Goal: Complete application form: Complete application form

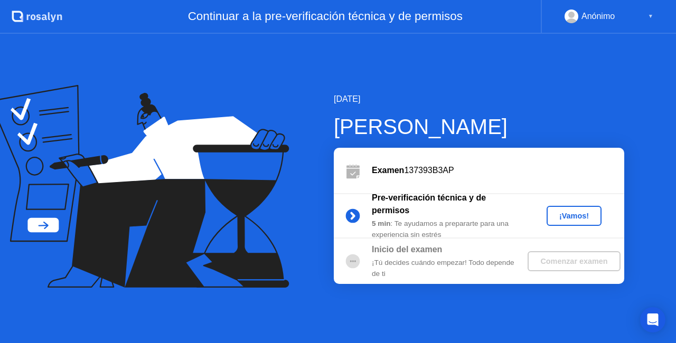
click at [570, 220] on div "¡Vamos!" at bounding box center [574, 216] width 46 height 8
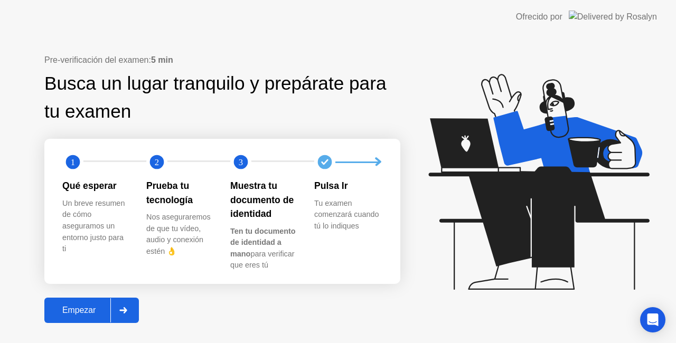
click at [71, 313] on div "Empezar" at bounding box center [79, 311] width 63 height 10
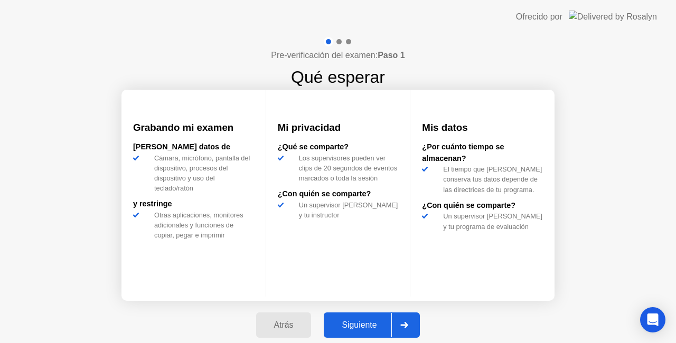
click at [362, 322] on div "Siguiente" at bounding box center [359, 326] width 64 height 10
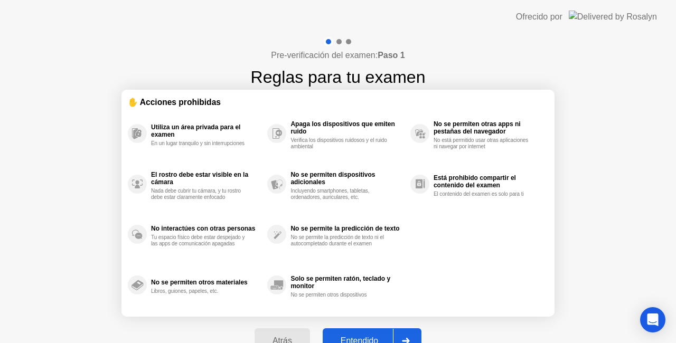
click at [375, 336] on div "Entendido" at bounding box center [359, 341] width 67 height 10
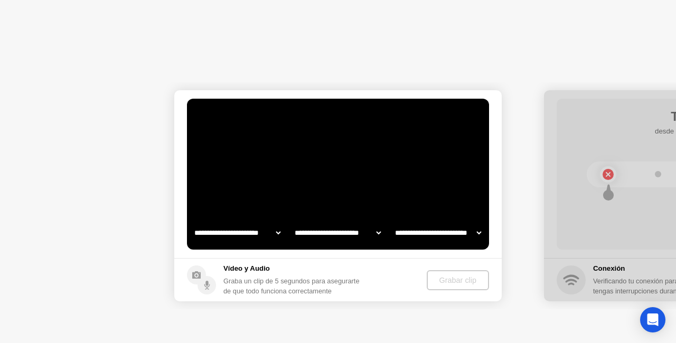
select select "**********"
select select "*******"
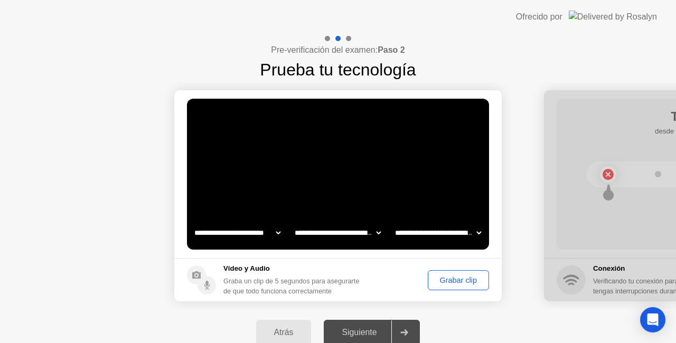
click at [464, 280] on div "Grabar clip" at bounding box center [459, 280] width 54 height 8
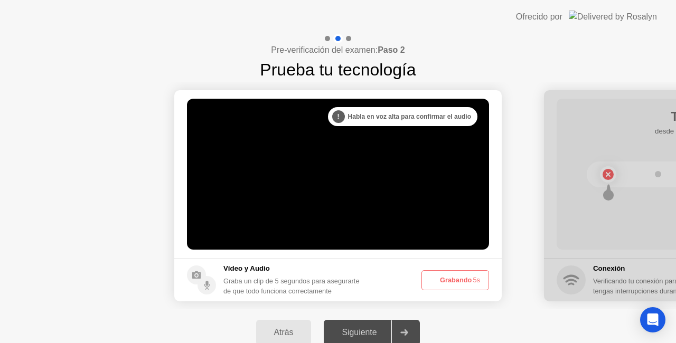
click at [464, 280] on button "Grabando 5s" at bounding box center [456, 280] width 68 height 20
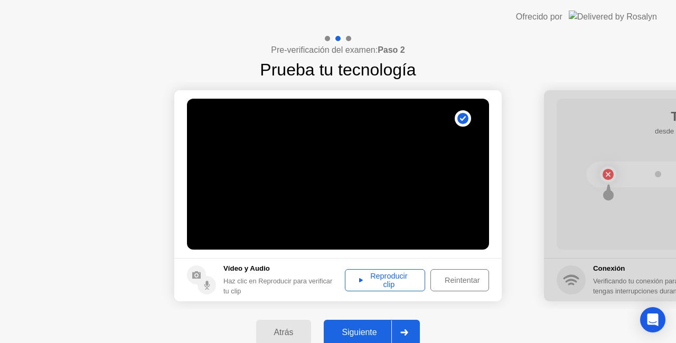
click at [457, 279] on div "Reintentar" at bounding box center [462, 280] width 56 height 8
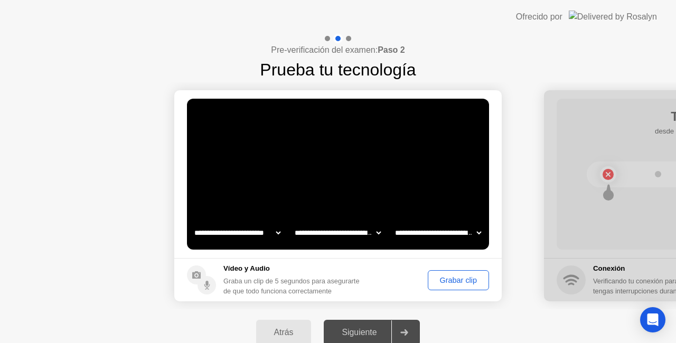
click at [457, 279] on div "Grabar clip" at bounding box center [459, 280] width 54 height 8
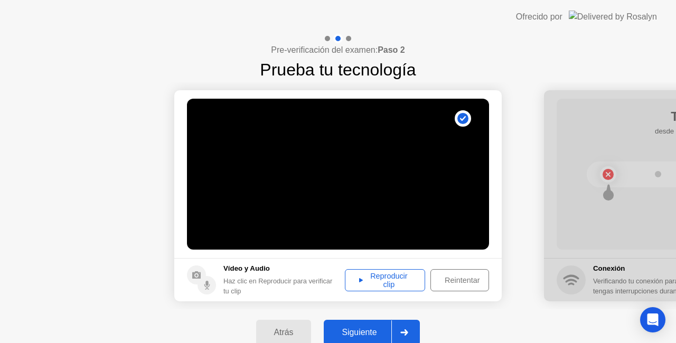
click at [462, 280] on div "Reintentar" at bounding box center [462, 280] width 56 height 8
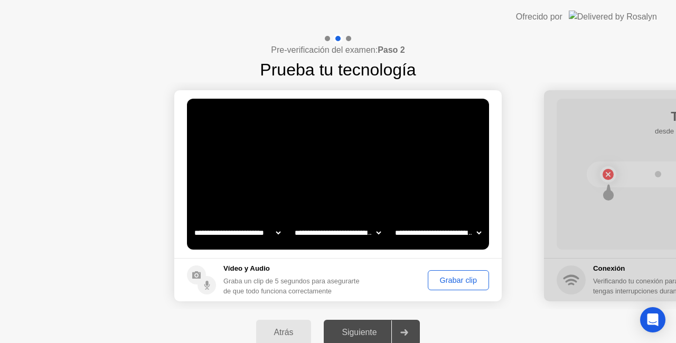
click at [462, 280] on div "Grabar clip" at bounding box center [459, 280] width 54 height 8
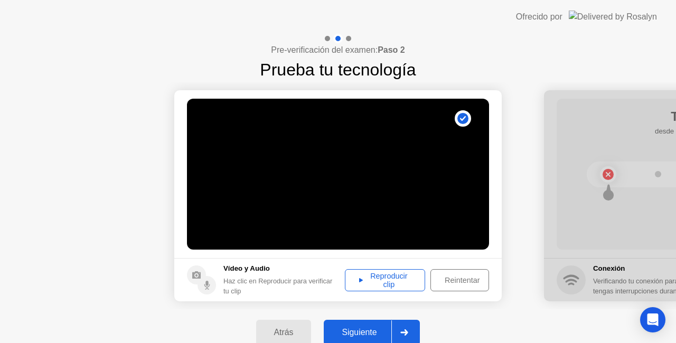
click at [473, 278] on div "Reintentar" at bounding box center [462, 280] width 56 height 8
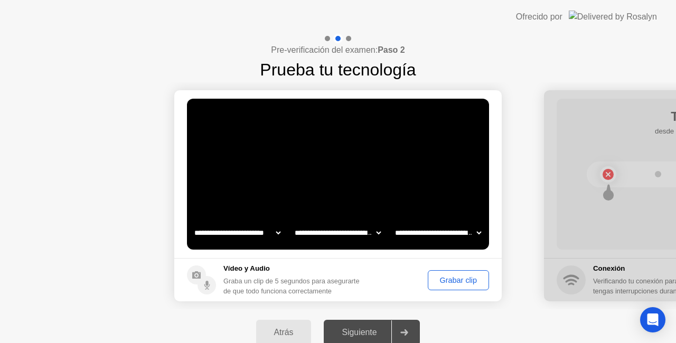
click at [456, 279] on div "Grabar clip" at bounding box center [459, 280] width 54 height 8
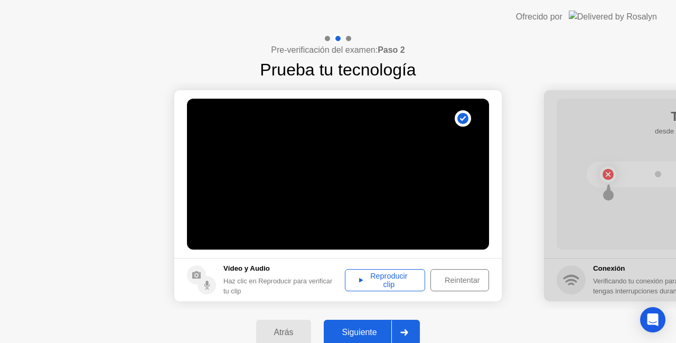
click at [394, 283] on div "Reproducir clip" at bounding box center [385, 280] width 73 height 17
click at [362, 331] on div "Siguiente" at bounding box center [359, 333] width 64 height 10
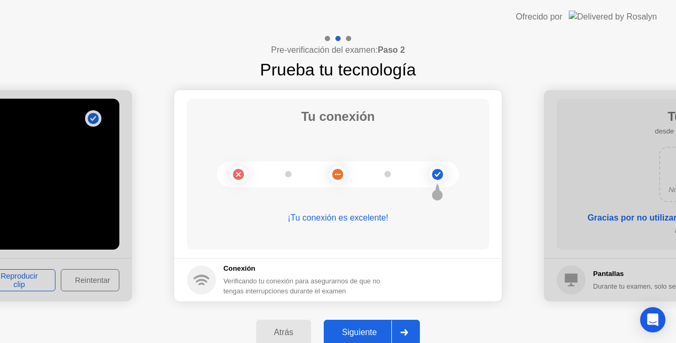
click at [362, 330] on div "Siguiente" at bounding box center [359, 333] width 64 height 10
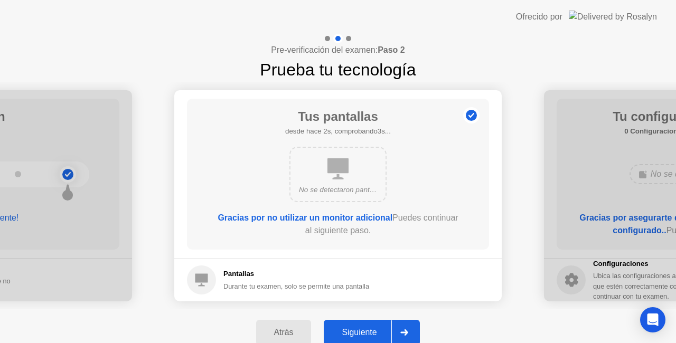
click at [362, 330] on div "Siguiente" at bounding box center [359, 333] width 64 height 10
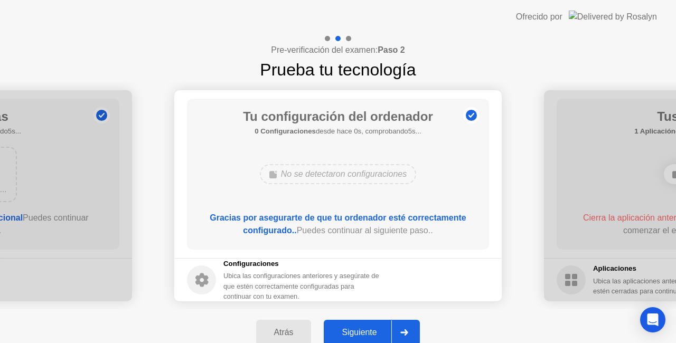
click at [362, 330] on div "Siguiente" at bounding box center [359, 333] width 64 height 10
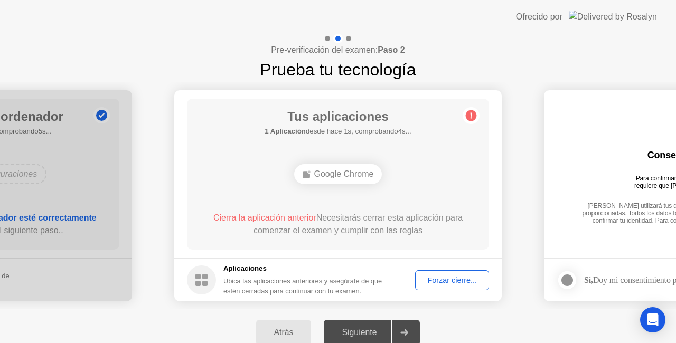
click at [464, 285] on div "Forzar cierre..." at bounding box center [452, 280] width 67 height 8
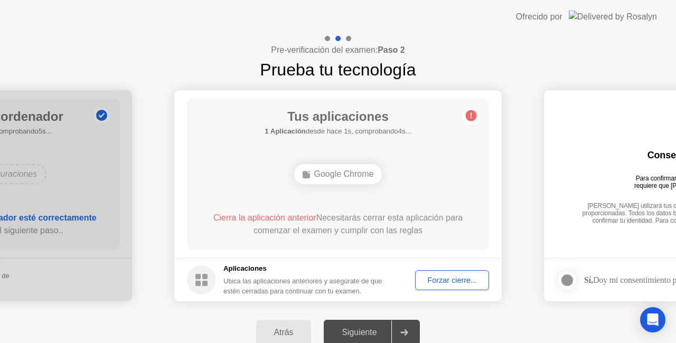
click at [373, 331] on div "Siguiente" at bounding box center [359, 333] width 64 height 10
click at [446, 285] on div "Forzar cierre..." at bounding box center [452, 280] width 67 height 8
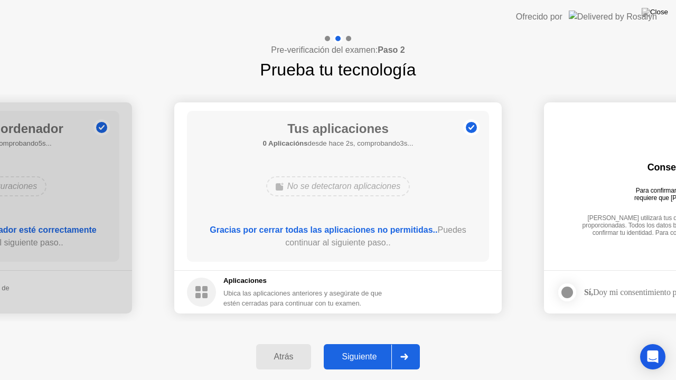
click at [366, 343] on button "Siguiente" at bounding box center [372, 356] width 96 height 25
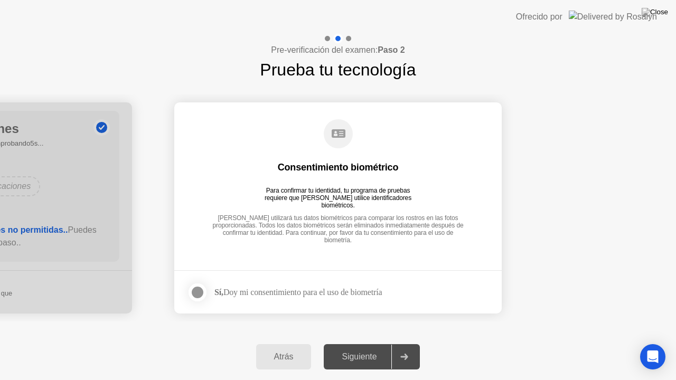
click at [347, 282] on div "Sí, Doy mi consentimiento para el uso de biometría" at bounding box center [284, 292] width 195 height 21
click at [198, 291] on div at bounding box center [197, 292] width 13 height 13
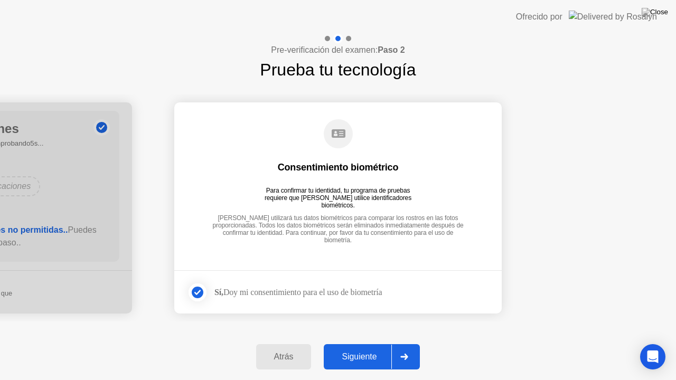
click at [373, 343] on div "Siguiente" at bounding box center [359, 357] width 64 height 10
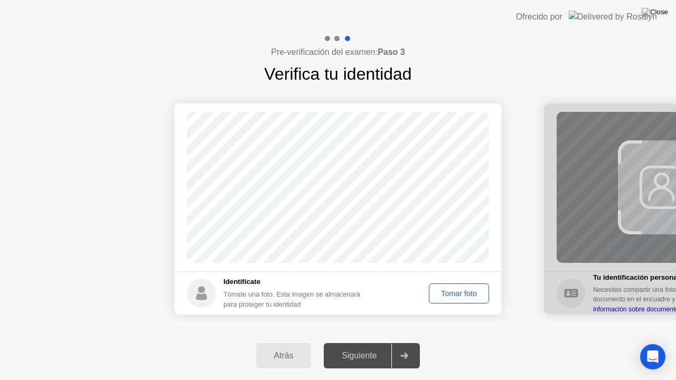
click at [462, 294] on div "Tomar foto" at bounding box center [459, 293] width 53 height 8
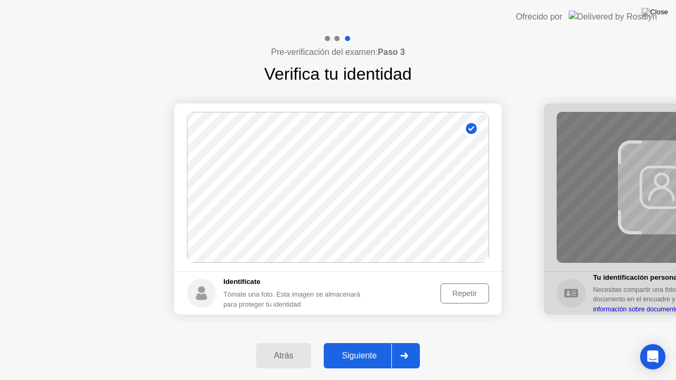
click at [376, 343] on button "Siguiente" at bounding box center [372, 355] width 96 height 25
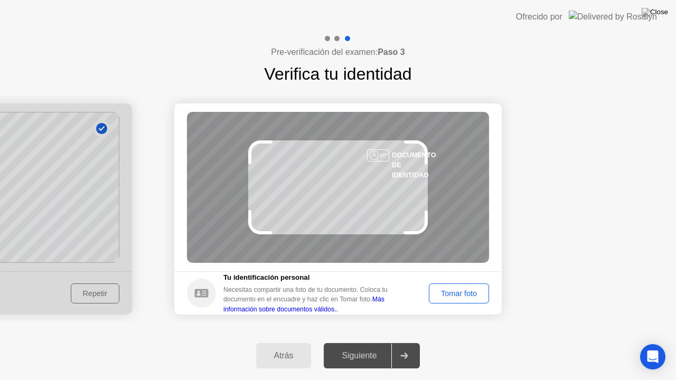
click at [464, 292] on div "Tomar foto" at bounding box center [459, 293] width 53 height 8
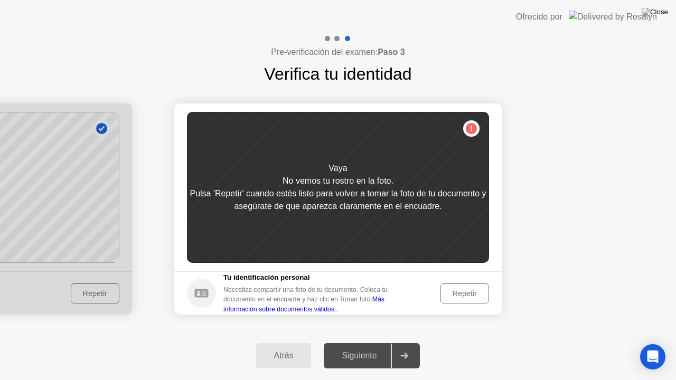
click at [464, 292] on div "Repetir" at bounding box center [464, 293] width 41 height 8
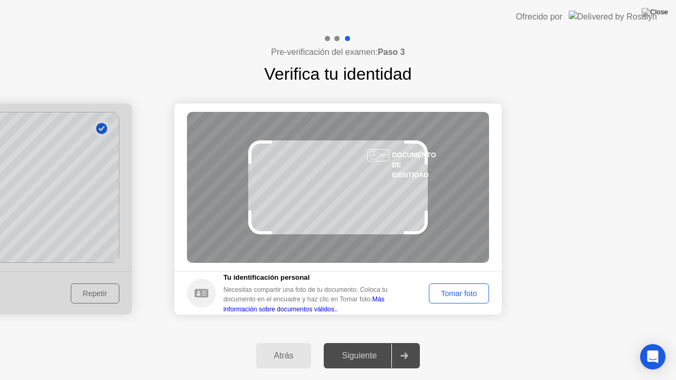
click at [464, 292] on div "Tomar foto" at bounding box center [459, 293] width 53 height 8
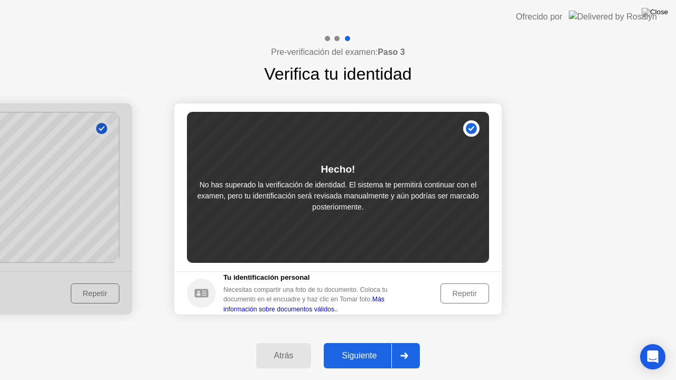
click at [358, 343] on button "Siguiente" at bounding box center [372, 355] width 96 height 25
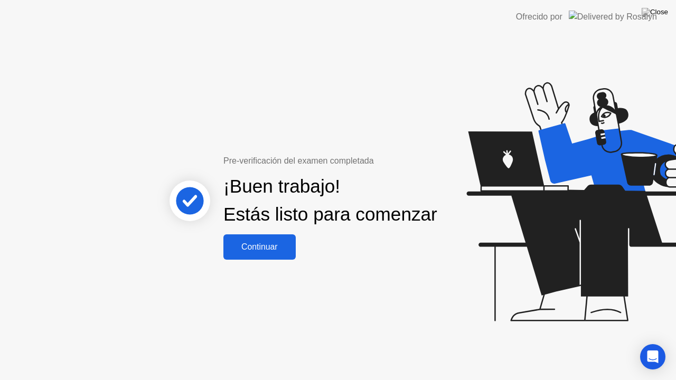
click at [254, 252] on div "Continuar" at bounding box center [260, 247] width 66 height 10
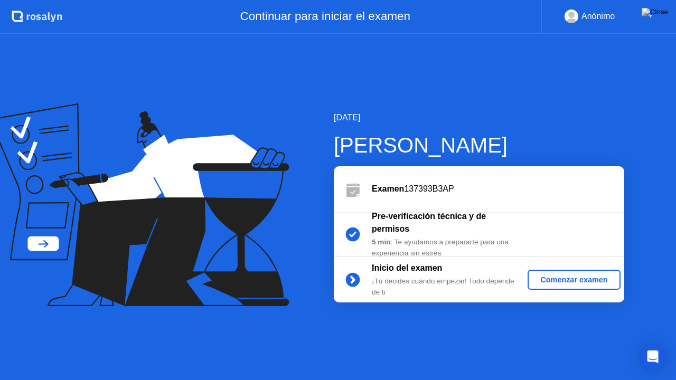
click at [565, 276] on div "Comenzar examen" at bounding box center [574, 280] width 84 height 8
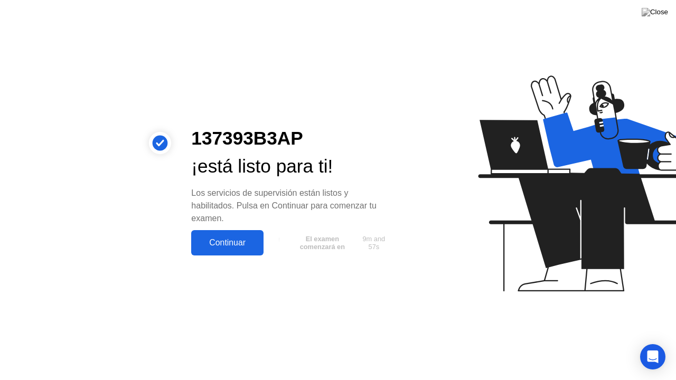
click at [229, 240] on div "Continuar" at bounding box center [227, 243] width 66 height 10
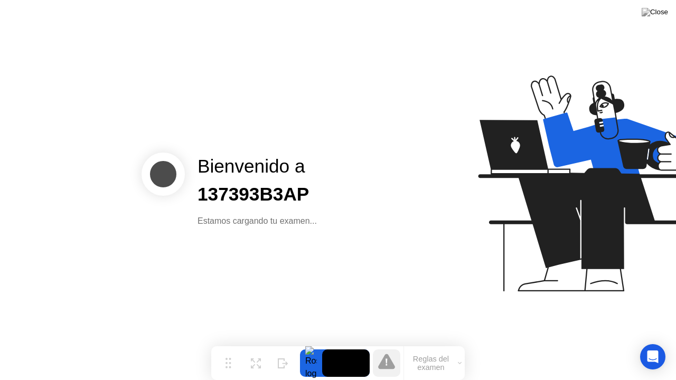
click at [460, 343] on button "Reglas del examen" at bounding box center [434, 363] width 61 height 18
